Goal: Check status

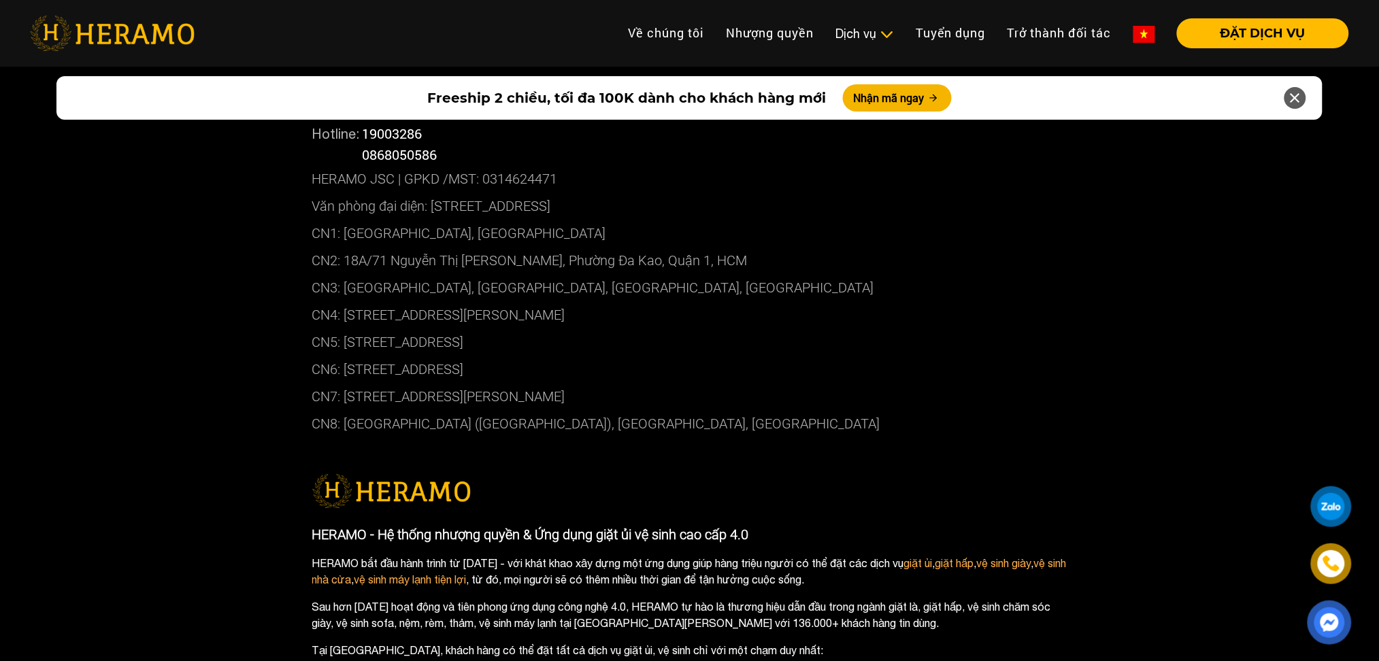
scroll to position [7118, 0]
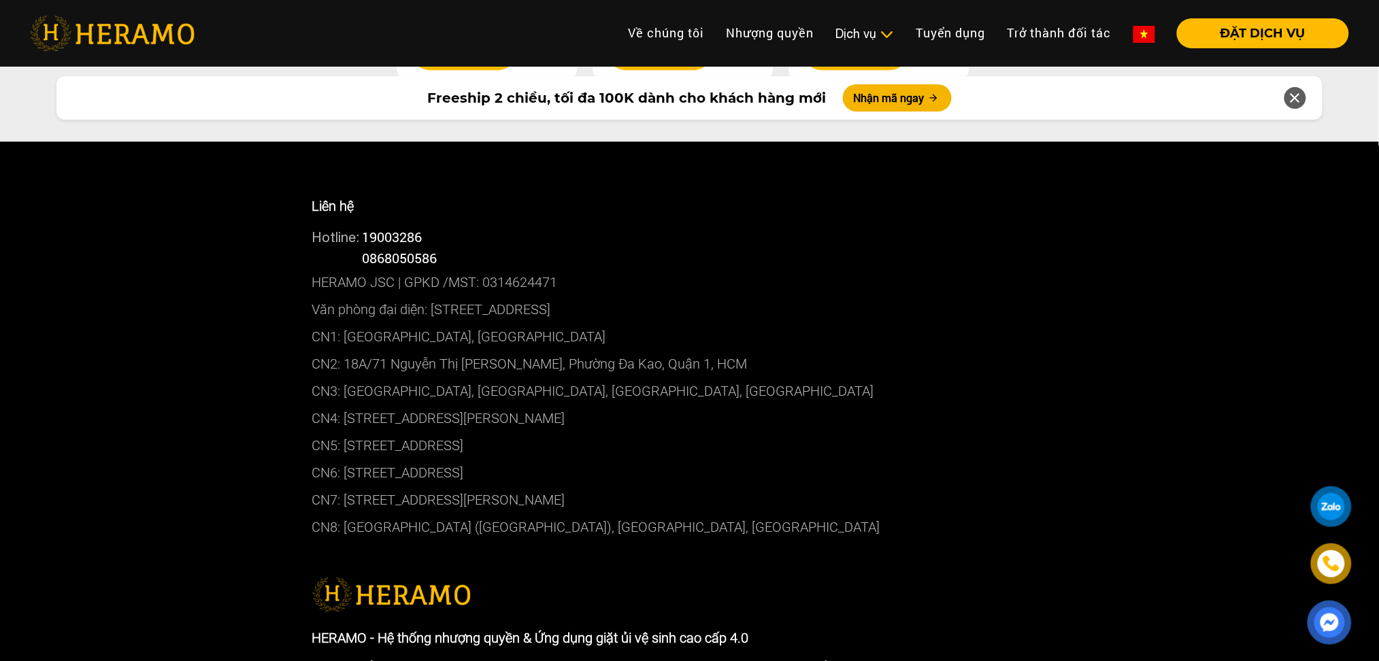
drag, startPoint x: 632, startPoint y: 434, endPoint x: 346, endPoint y: 445, distance: 286.0
click at [346, 459] on p "CN6: [STREET_ADDRESS]" at bounding box center [689, 472] width 755 height 27
copy p "[STREET_ADDRESS]"
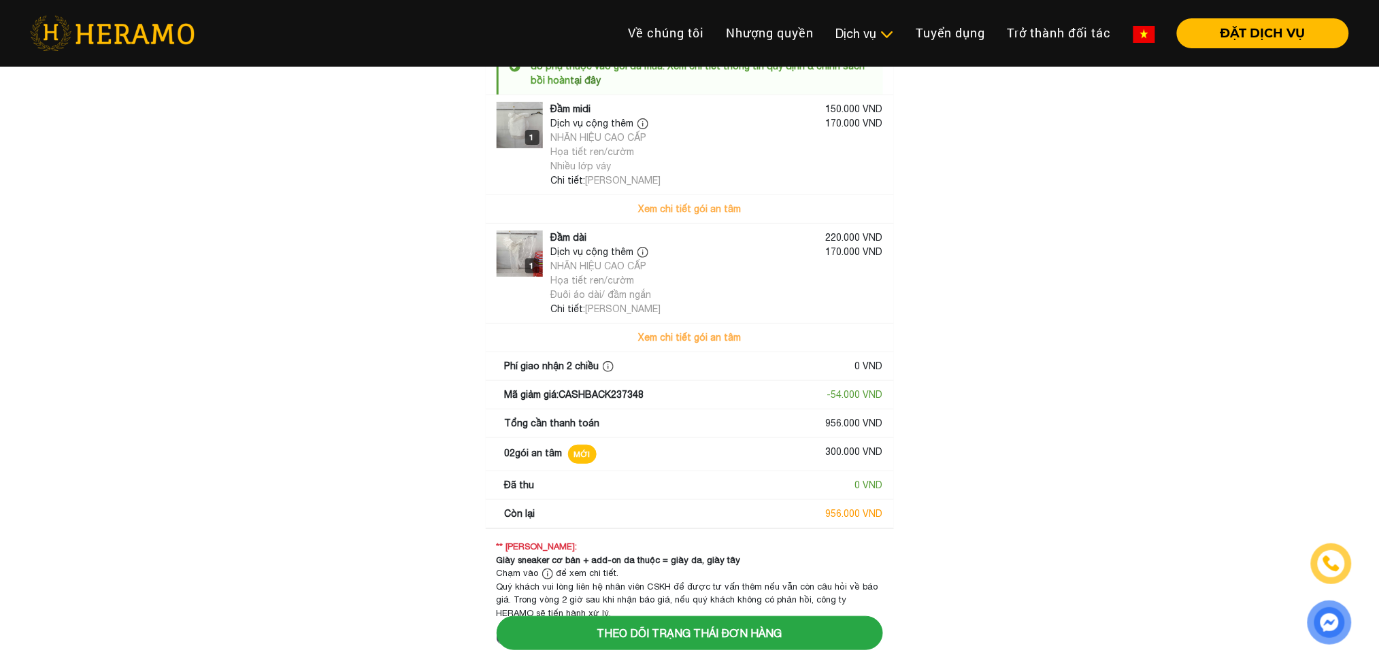
scroll to position [90, 0]
